Goal: Task Accomplishment & Management: Manage account settings

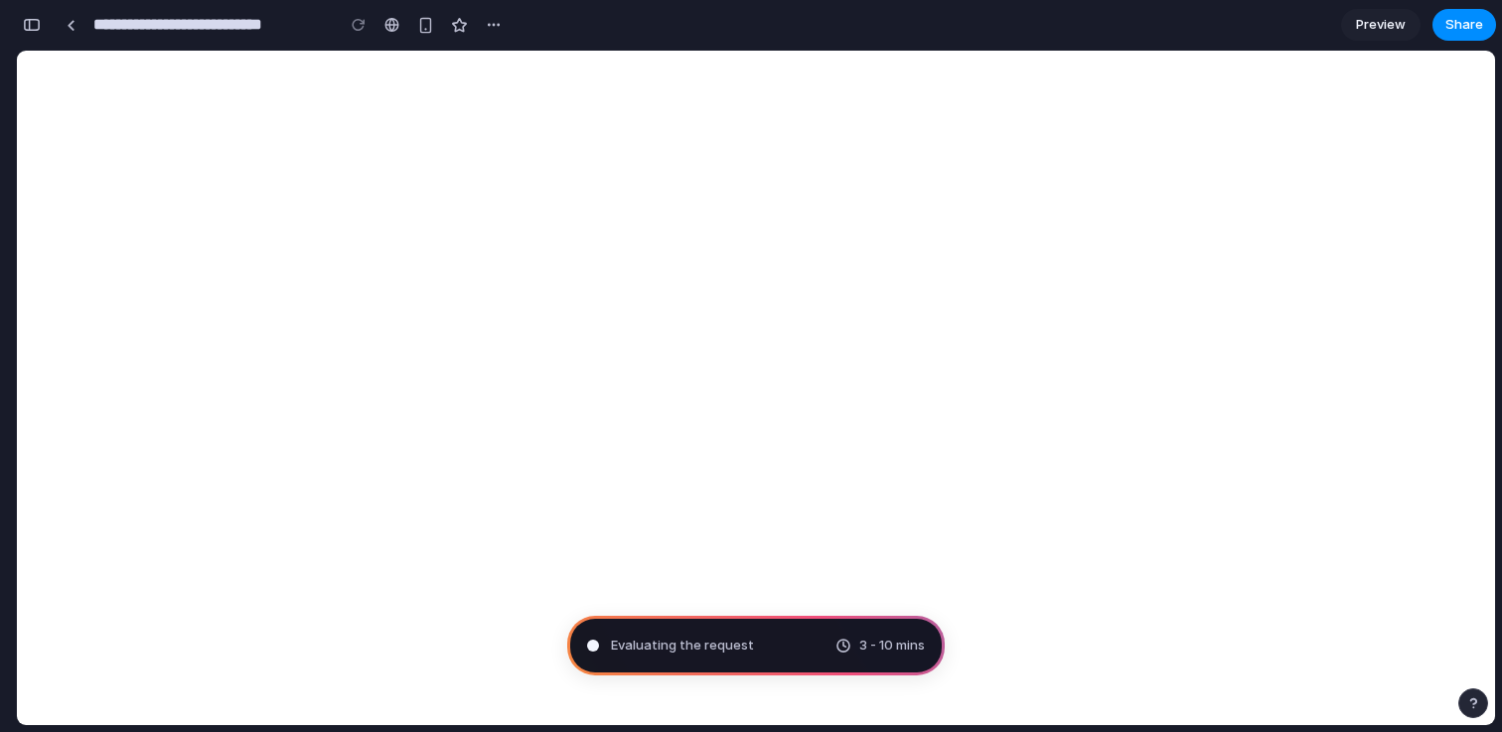
scroll to position [677, 0]
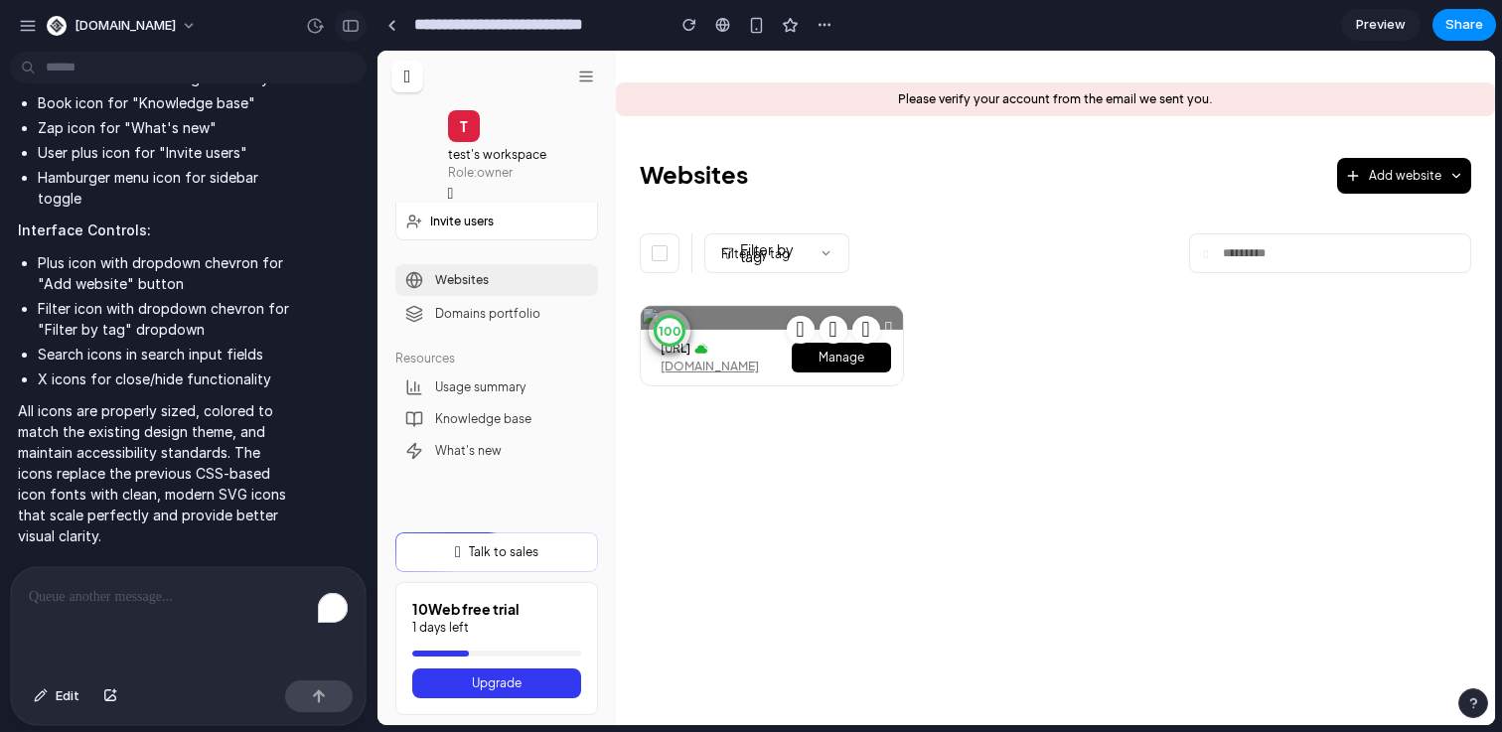
click at [349, 30] on div "button" at bounding box center [351, 26] width 18 height 14
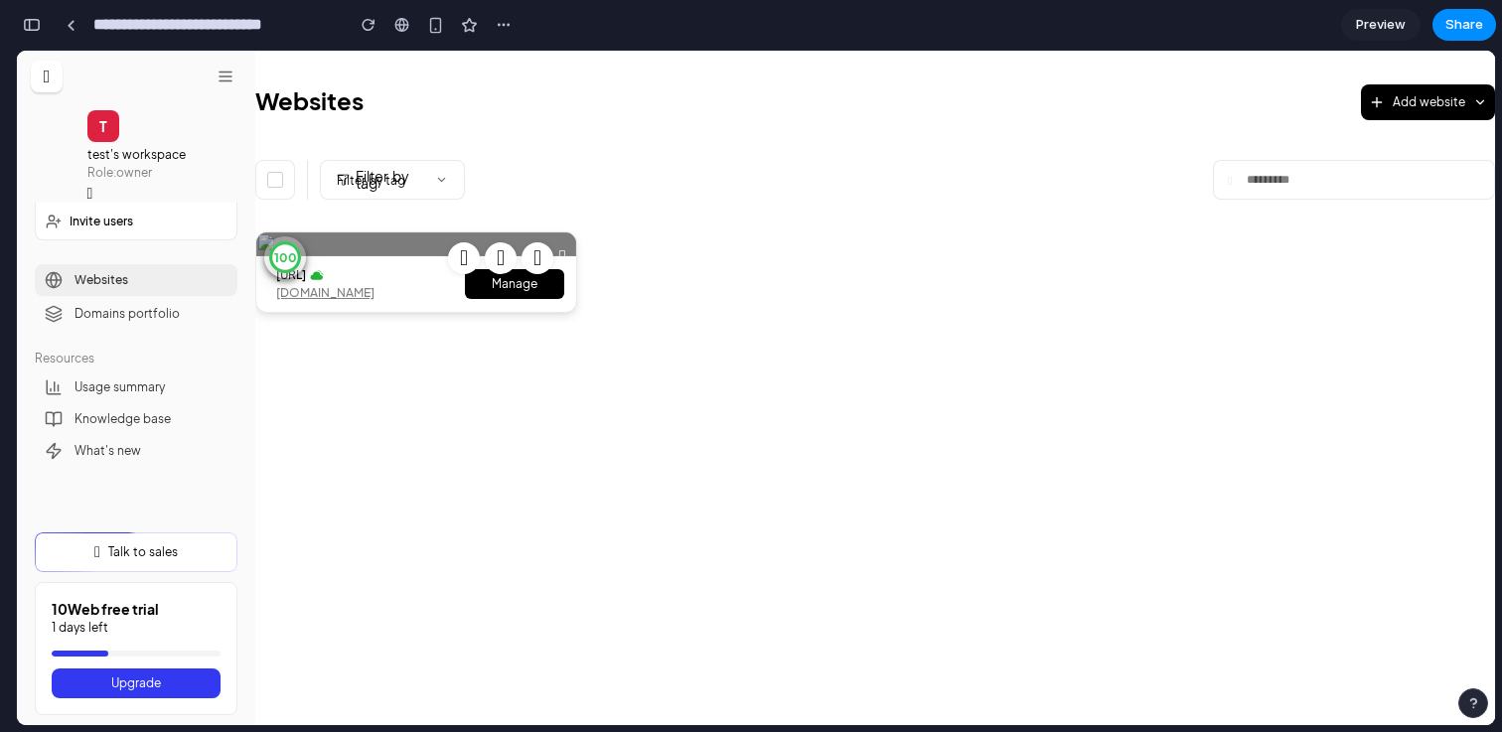
scroll to position [62, 0]
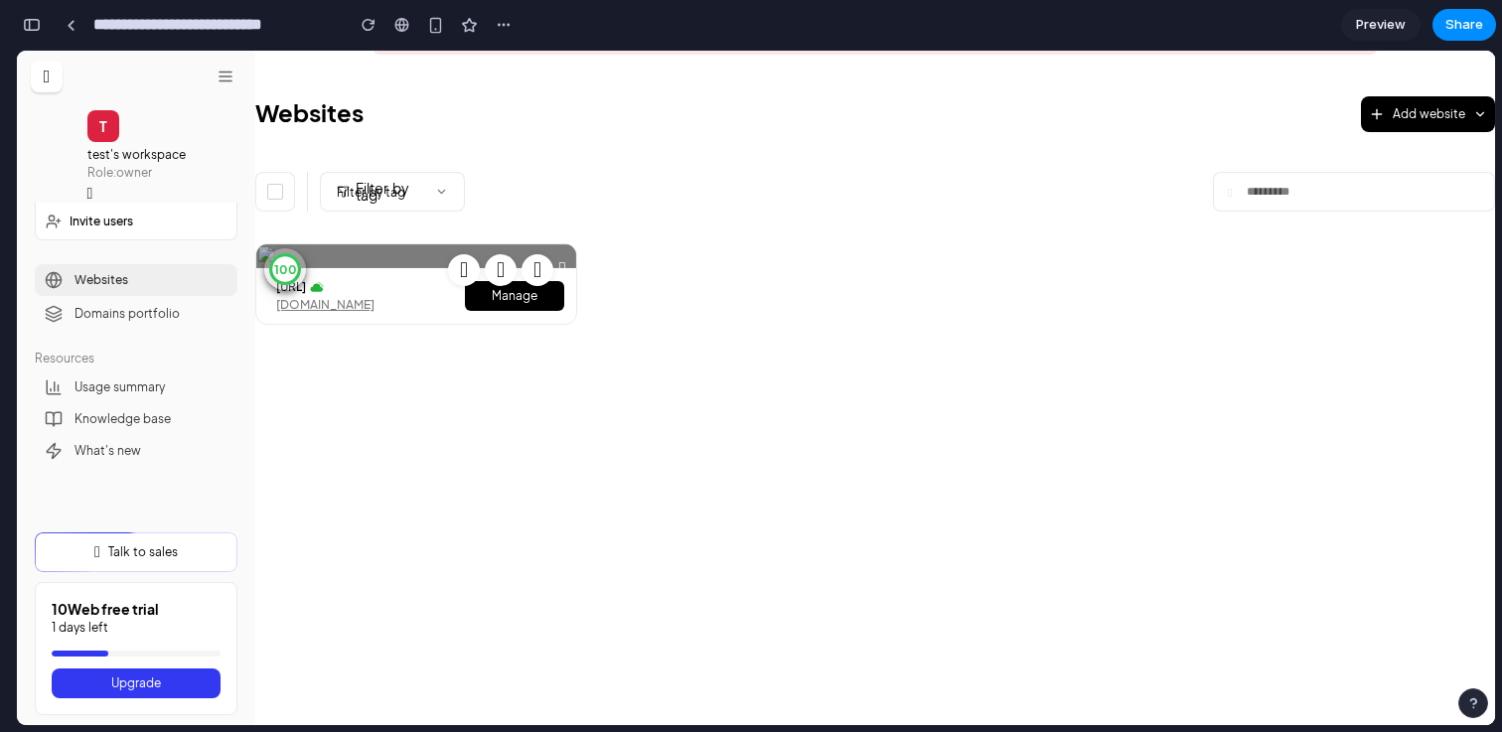
click at [28, 23] on div "button" at bounding box center [32, 25] width 18 height 14
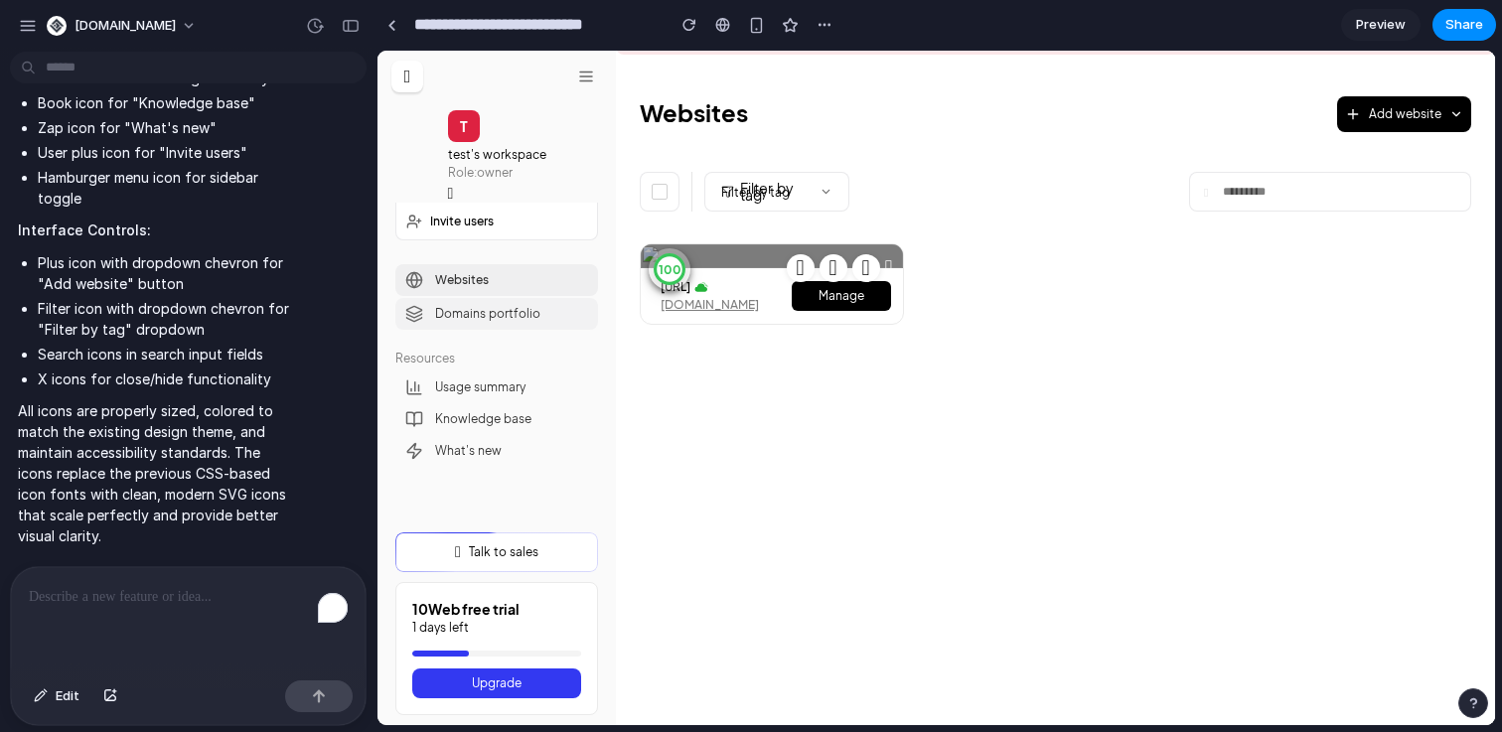
click at [500, 316] on span "Domains portfolio" at bounding box center [487, 314] width 105 height 18
click at [825, 195] on span "Filter by tag" at bounding box center [776, 192] width 145 height 40
click at [357, 24] on div "button" at bounding box center [351, 26] width 18 height 14
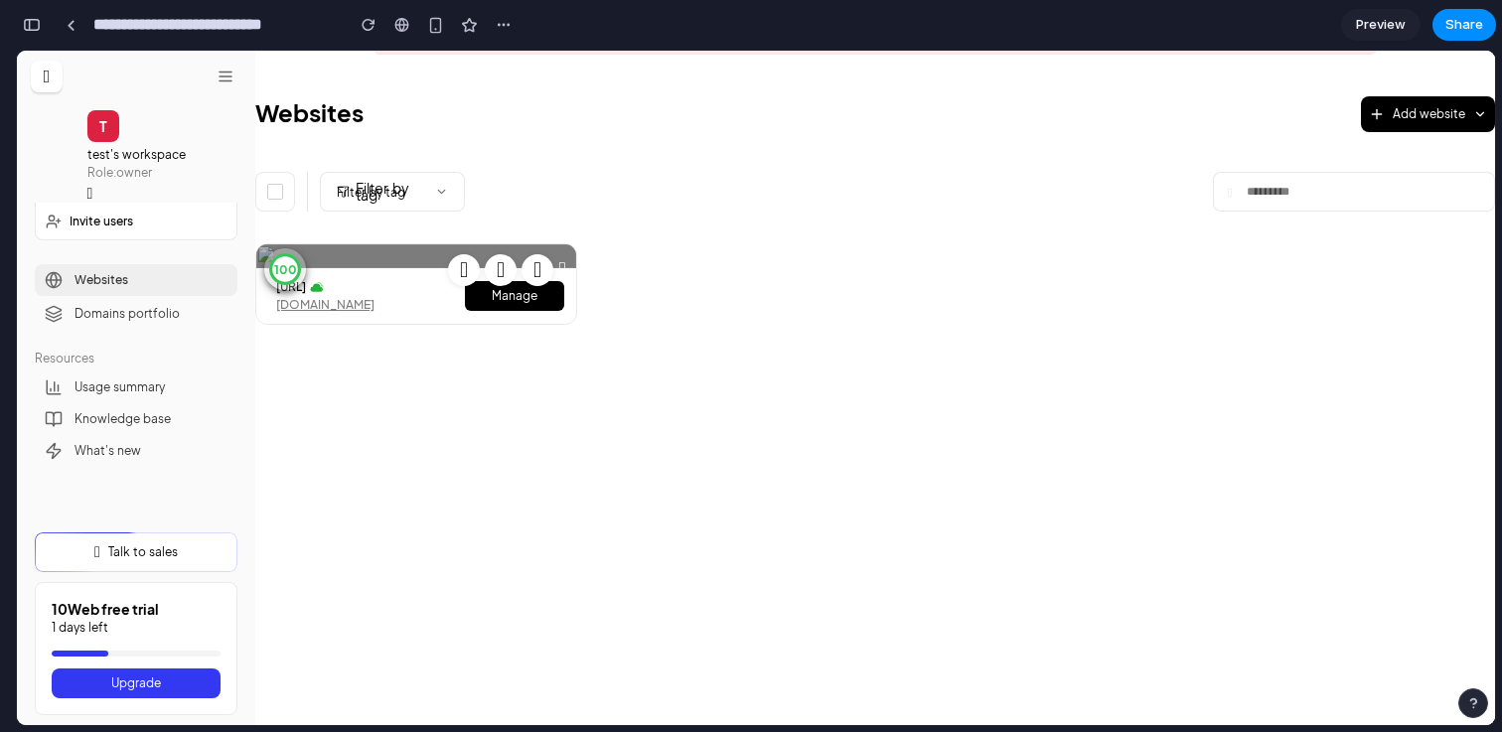
click at [691, 399] on div "100 [URL] [DOMAIN_NAME] Manage" at bounding box center [874, 321] width 1239 height 156
click at [1357, 23] on span "Preview" at bounding box center [1381, 25] width 50 height 20
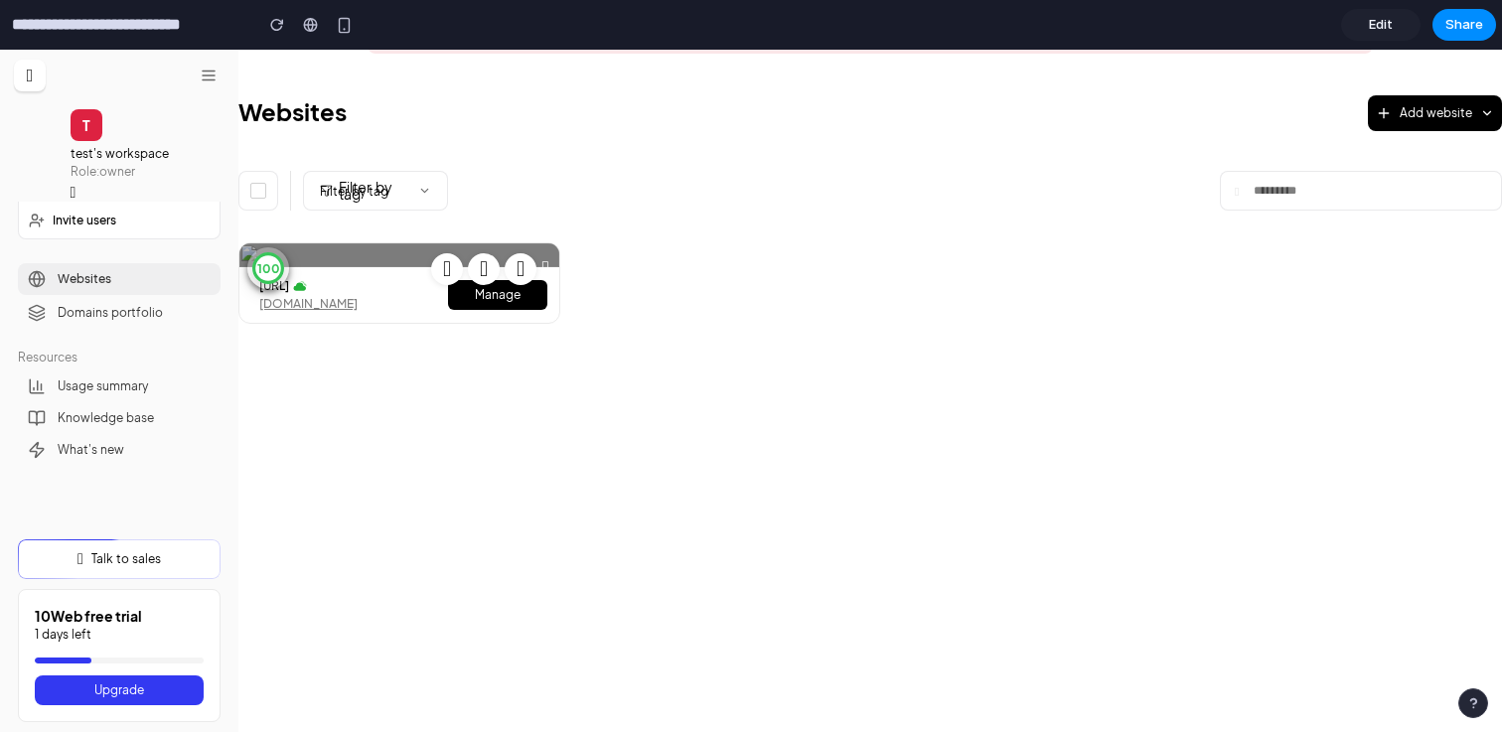
click at [1357, 23] on link "Edit" at bounding box center [1380, 25] width 79 height 32
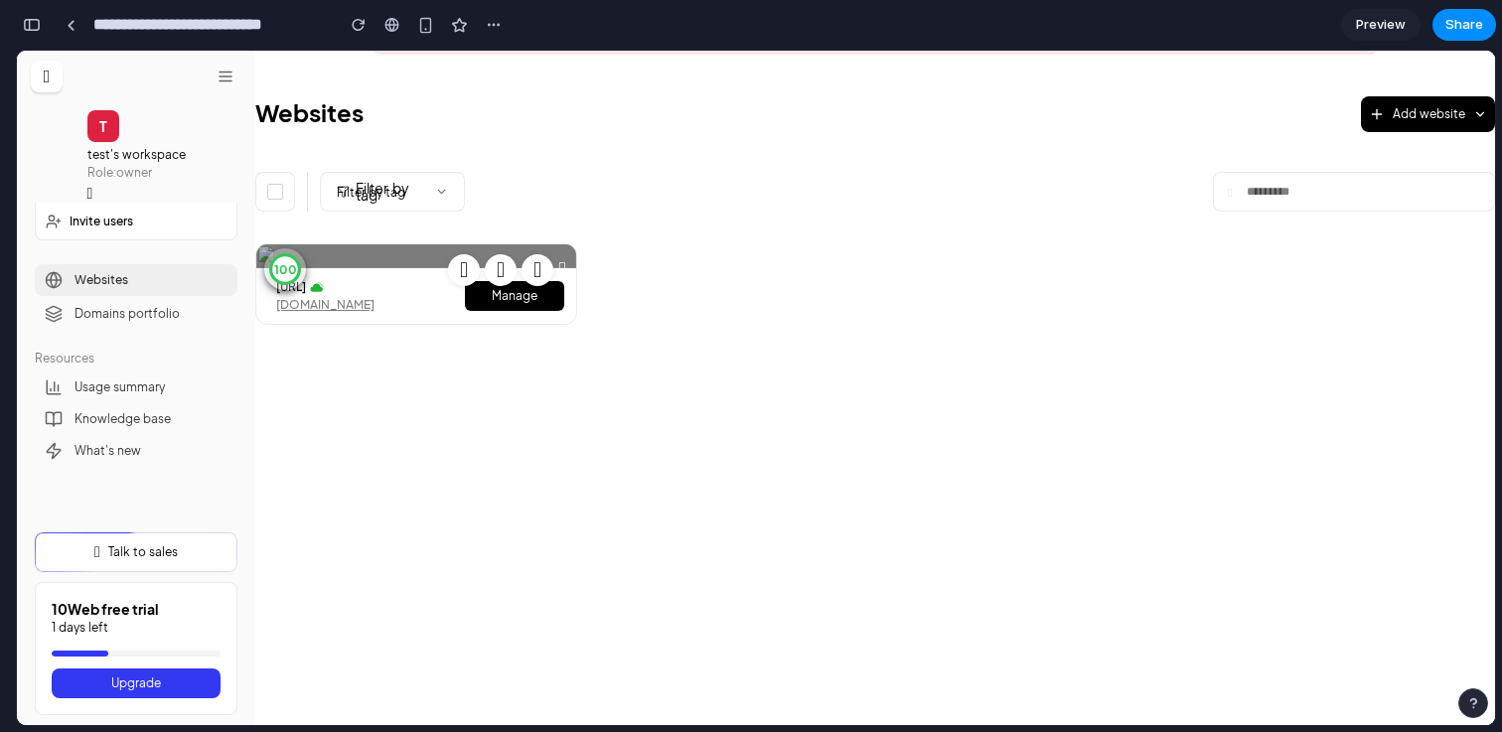
scroll to position [820, 0]
click at [1357, 23] on span "Preview" at bounding box center [1381, 25] width 50 height 20
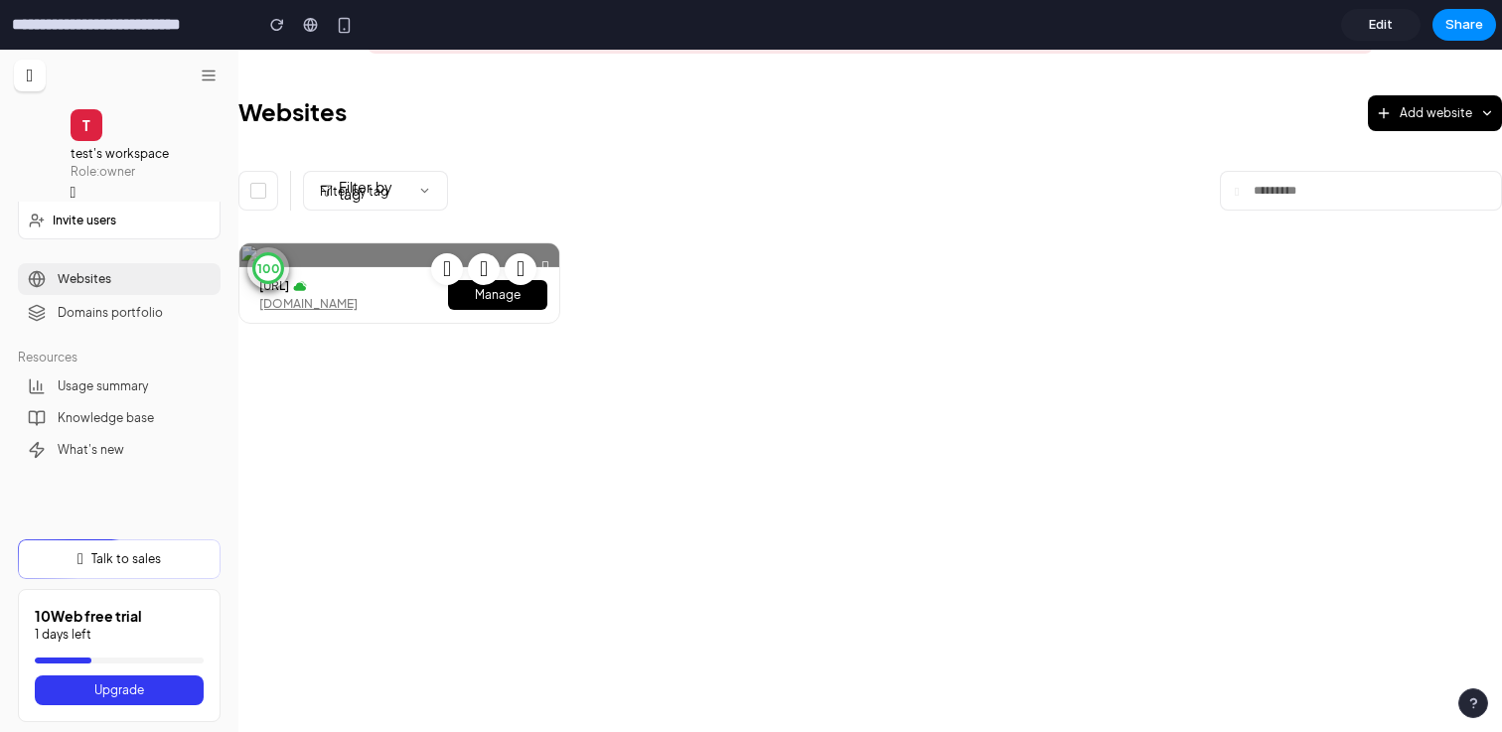
click at [1357, 23] on link "Edit" at bounding box center [1380, 25] width 79 height 32
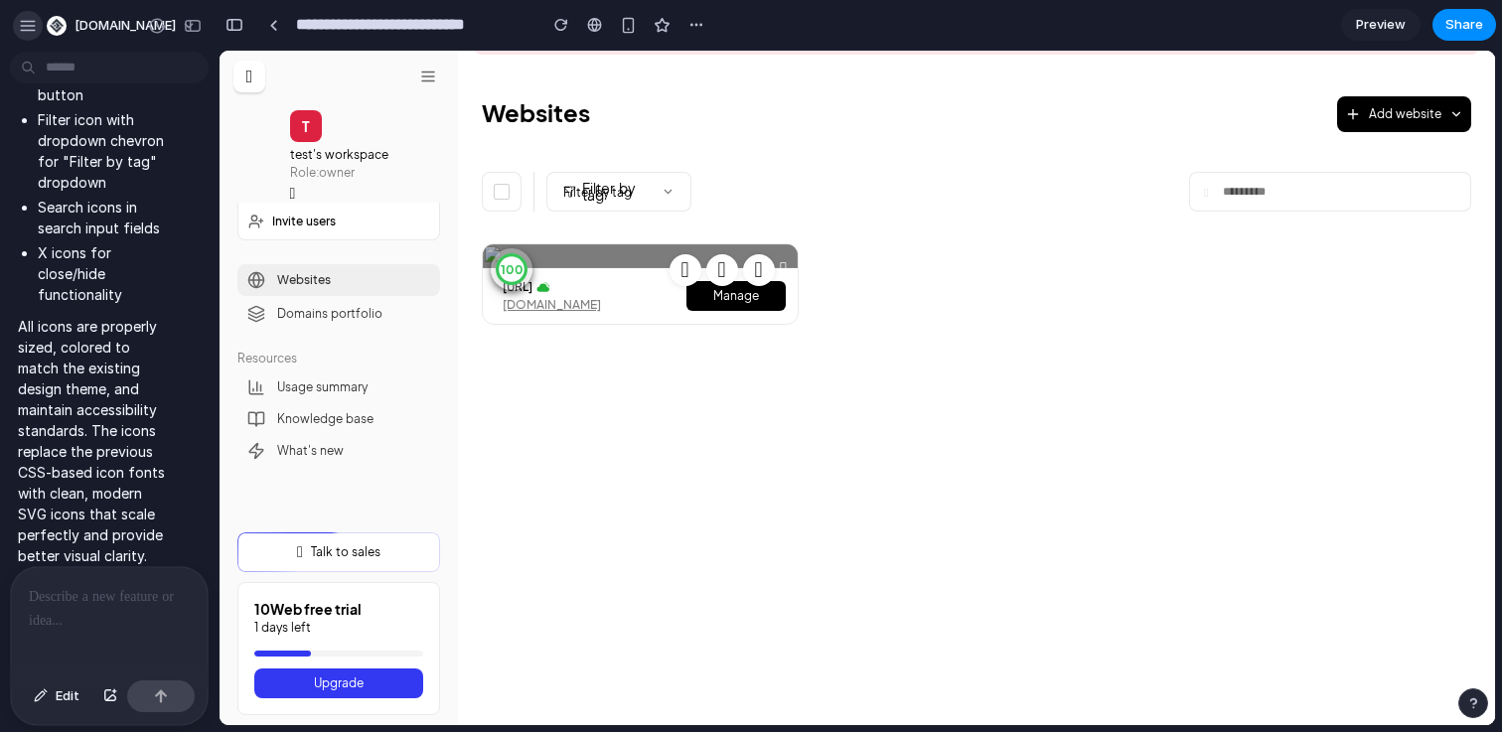
click at [25, 23] on div "button" at bounding box center [28, 26] width 18 height 18
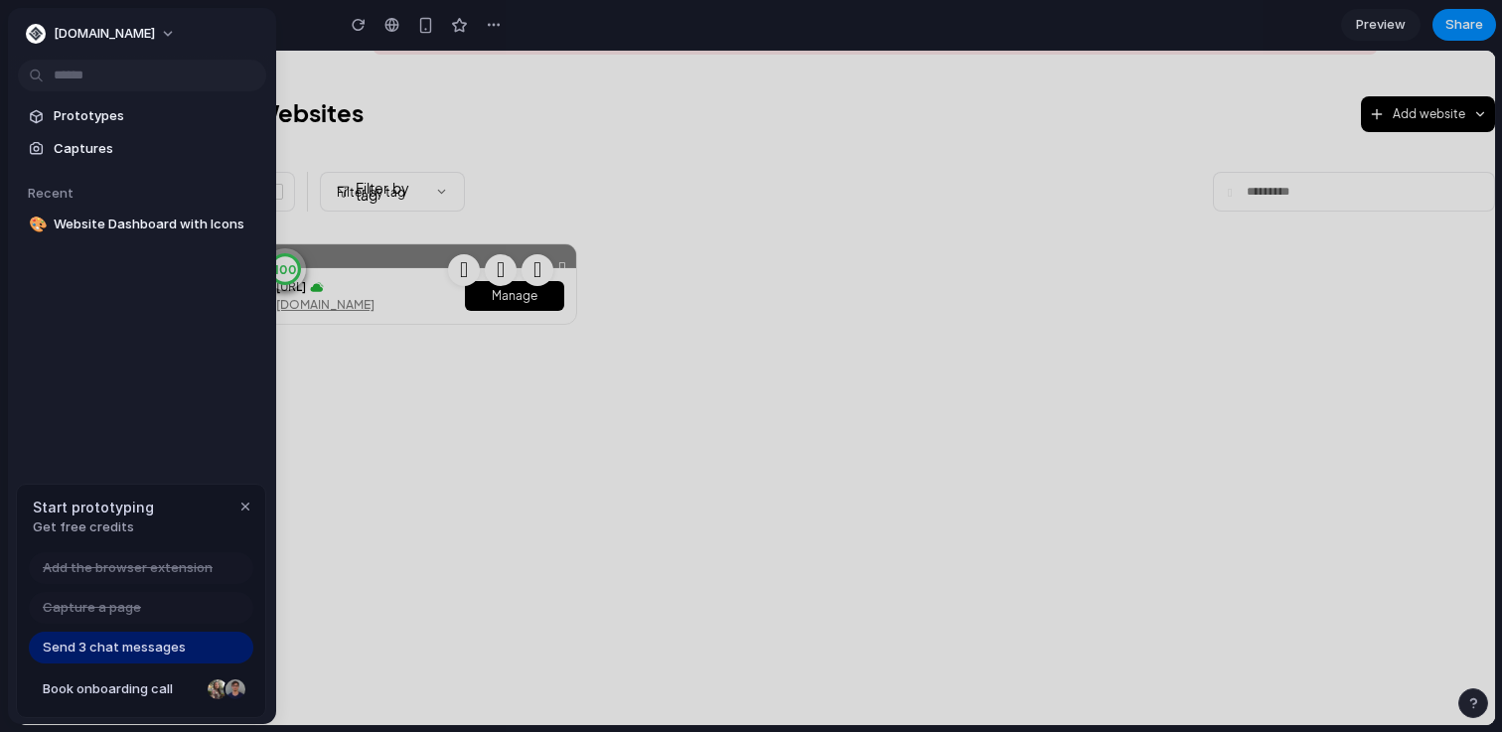
click at [109, 517] on span "Get free credits" at bounding box center [93, 527] width 121 height 20
click at [129, 665] on div "Add the browser extension Capture a page Send 3 chat messages Book onboarding c…" at bounding box center [141, 634] width 248 height 165
click at [129, 648] on span "Send 3 chat messages" at bounding box center [114, 648] width 143 height 20
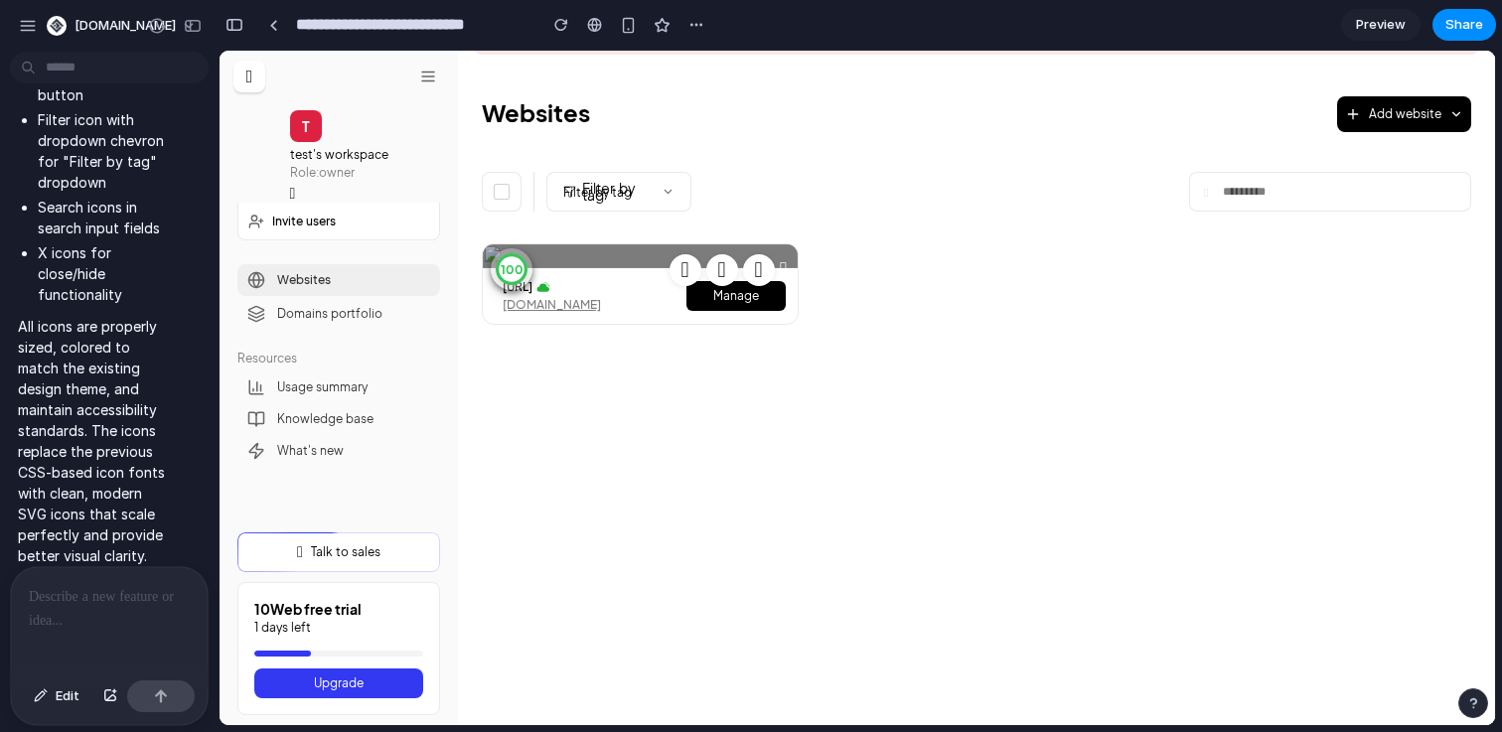
click at [122, 592] on p at bounding box center [109, 597] width 161 height 24
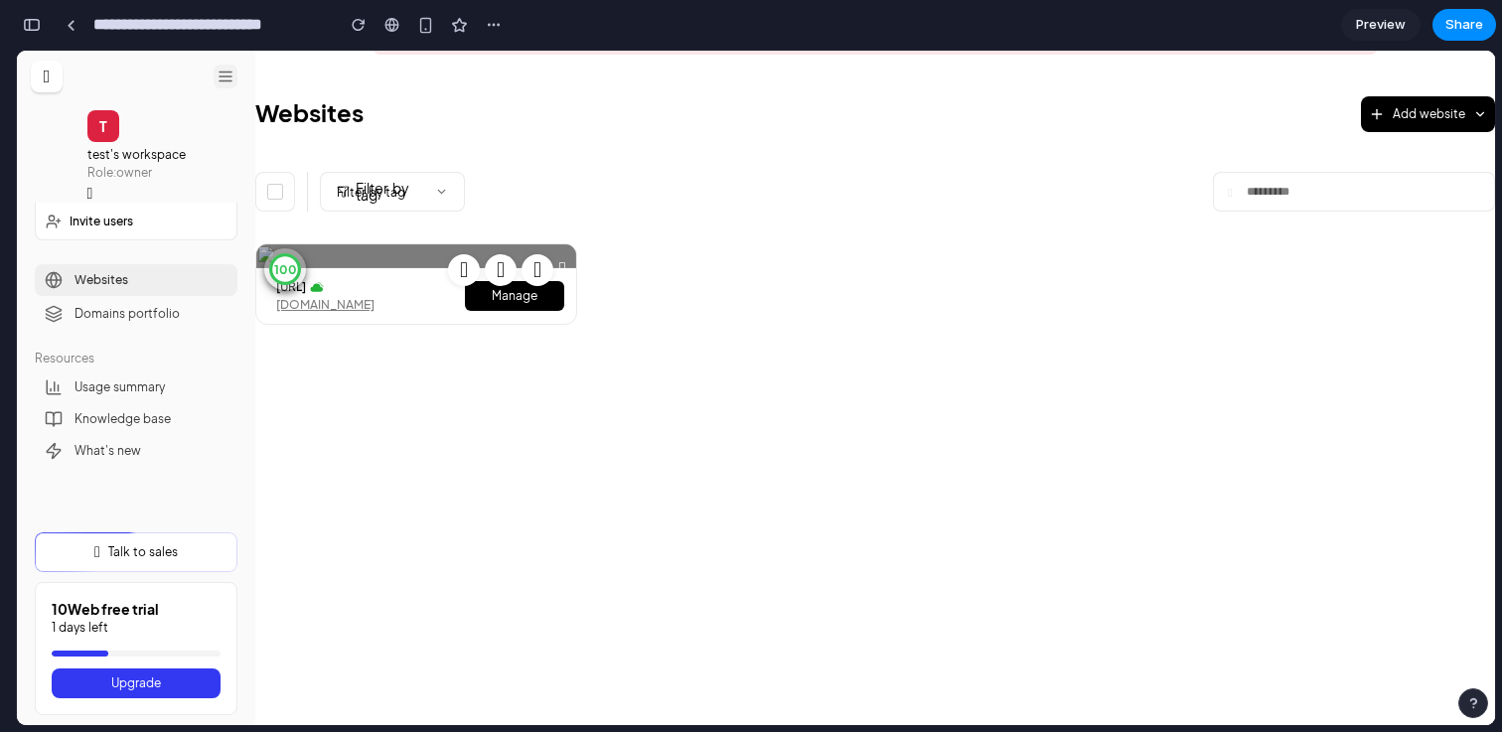
click at [226, 74] on icon at bounding box center [226, 77] width 18 height 18
click at [30, 29] on div "button" at bounding box center [32, 25] width 18 height 14
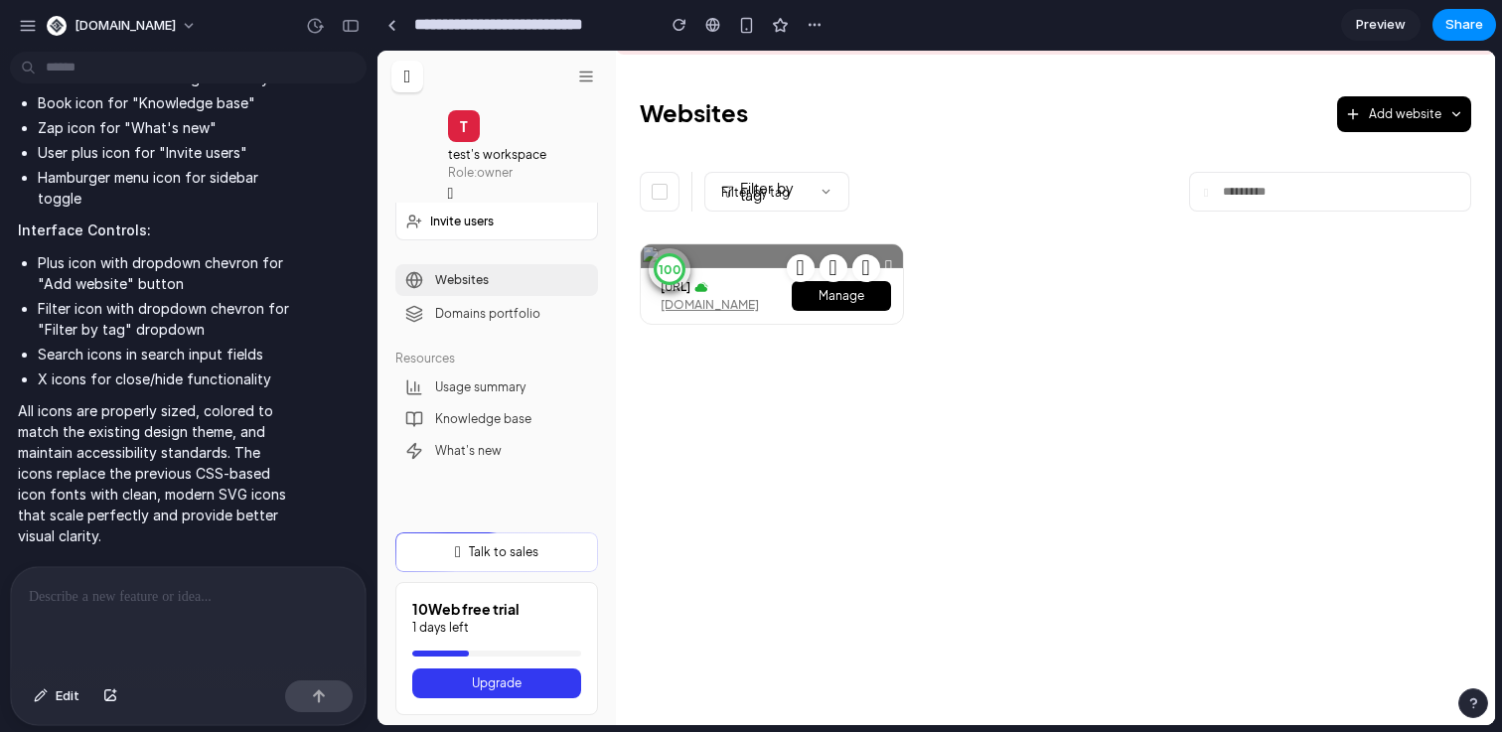
click at [177, 617] on div at bounding box center [188, 619] width 355 height 105
click at [456, 678] on link "Upgrade" at bounding box center [496, 683] width 169 height 30
click at [97, 625] on div "To enrich screen reader interactions, please activate Accessibility in Grammarl…" at bounding box center [188, 619] width 355 height 105
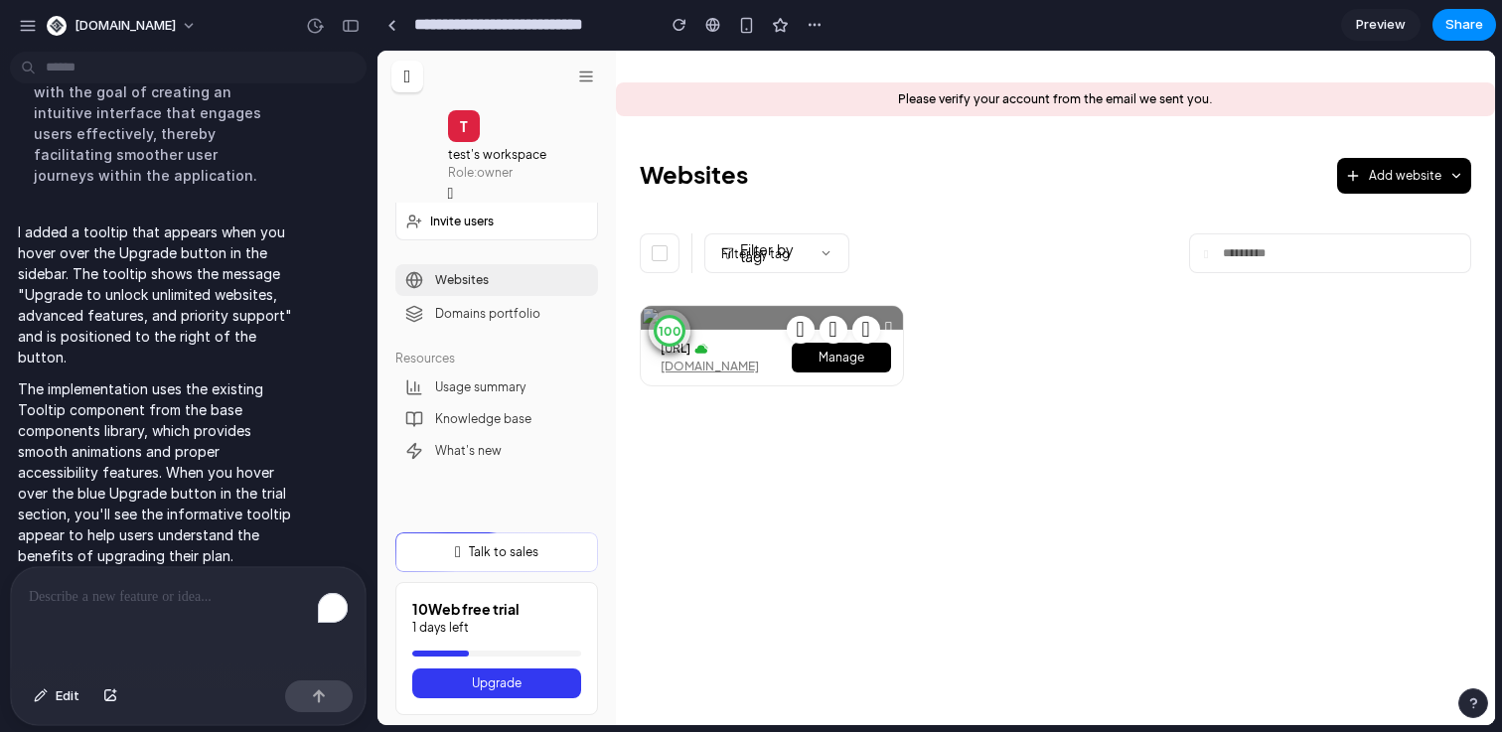
scroll to position [0, 0]
